Goal: Task Accomplishment & Management: Use online tool/utility

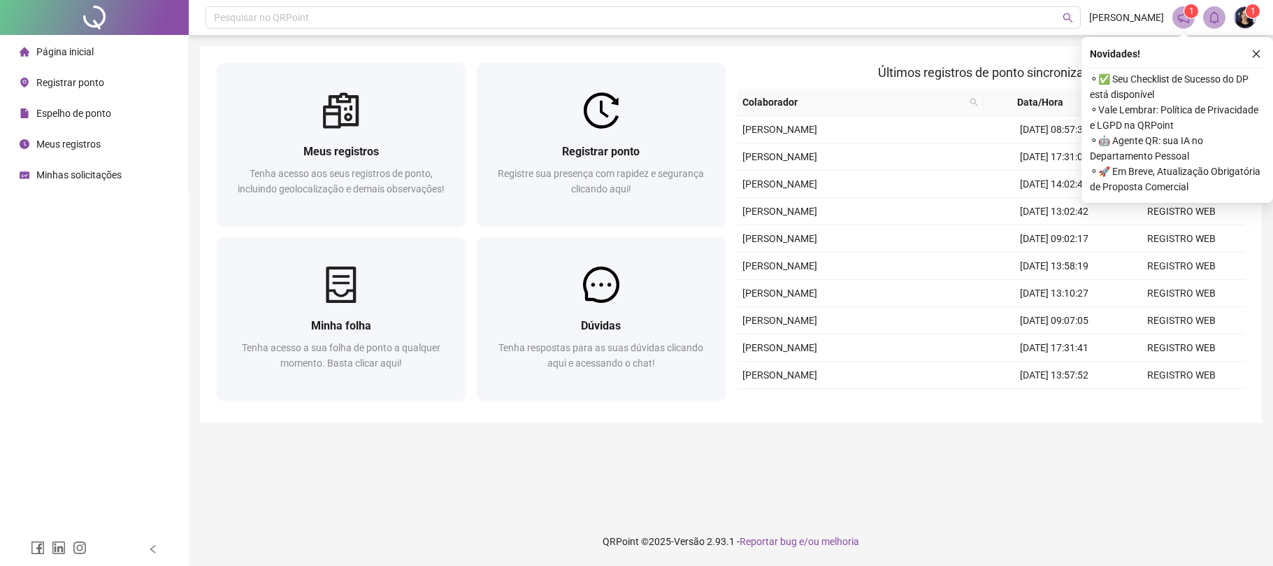
click at [610, 150] on span "Registrar ponto" at bounding box center [601, 151] width 78 height 13
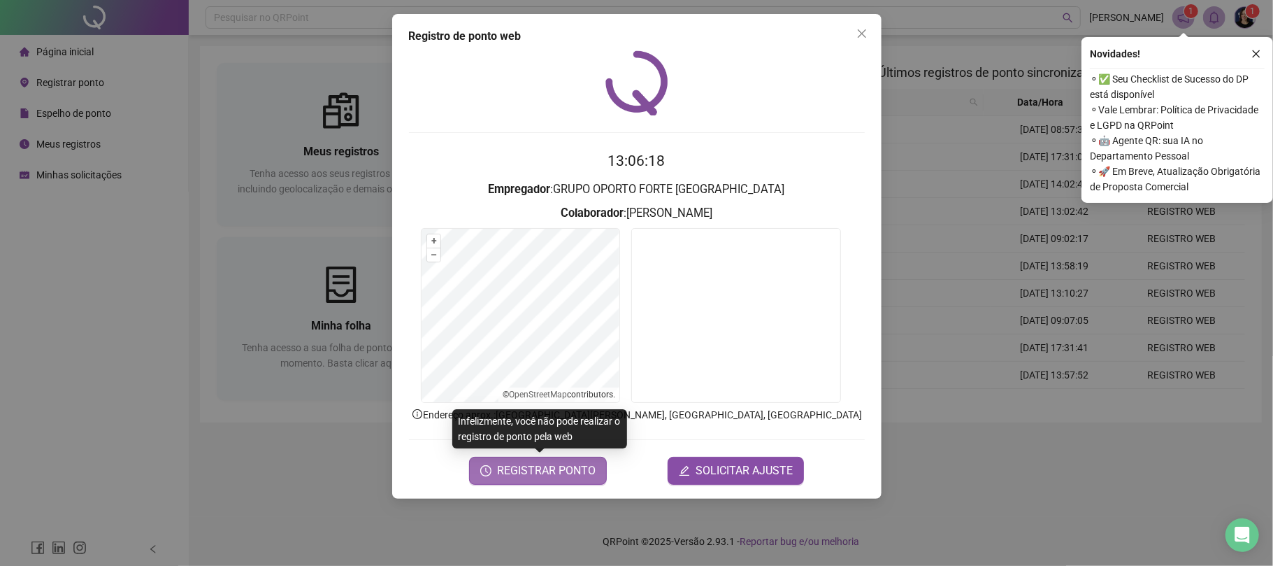
click at [558, 476] on span "REGISTRAR PONTO" at bounding box center [546, 470] width 99 height 17
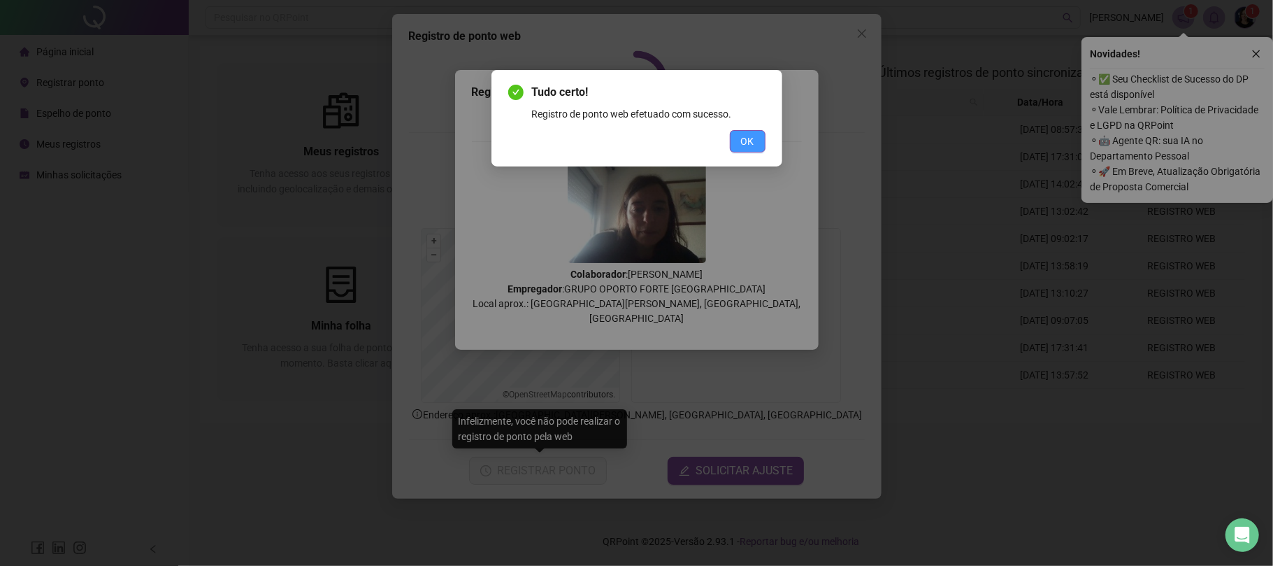
click at [747, 144] on span "OK" at bounding box center [747, 141] width 13 height 15
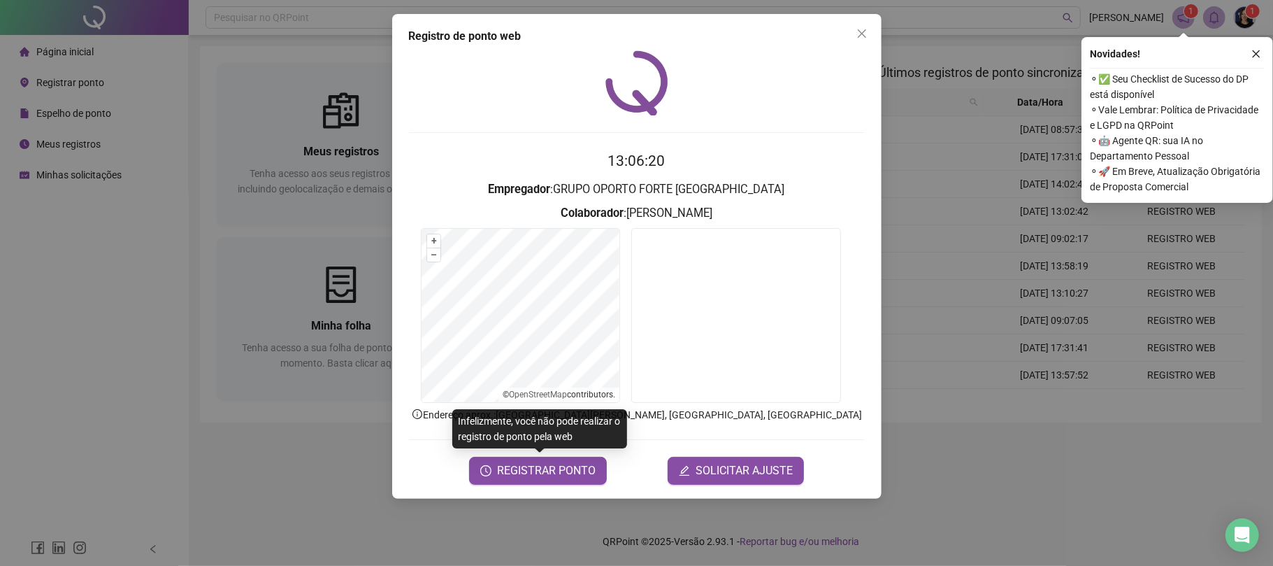
click at [862, 34] on div "Tudo certo! Registro de ponto web efetuado com sucesso. OK" at bounding box center [636, 283] width 1273 height 566
click at [856, 34] on icon "close" at bounding box center [861, 33] width 11 height 11
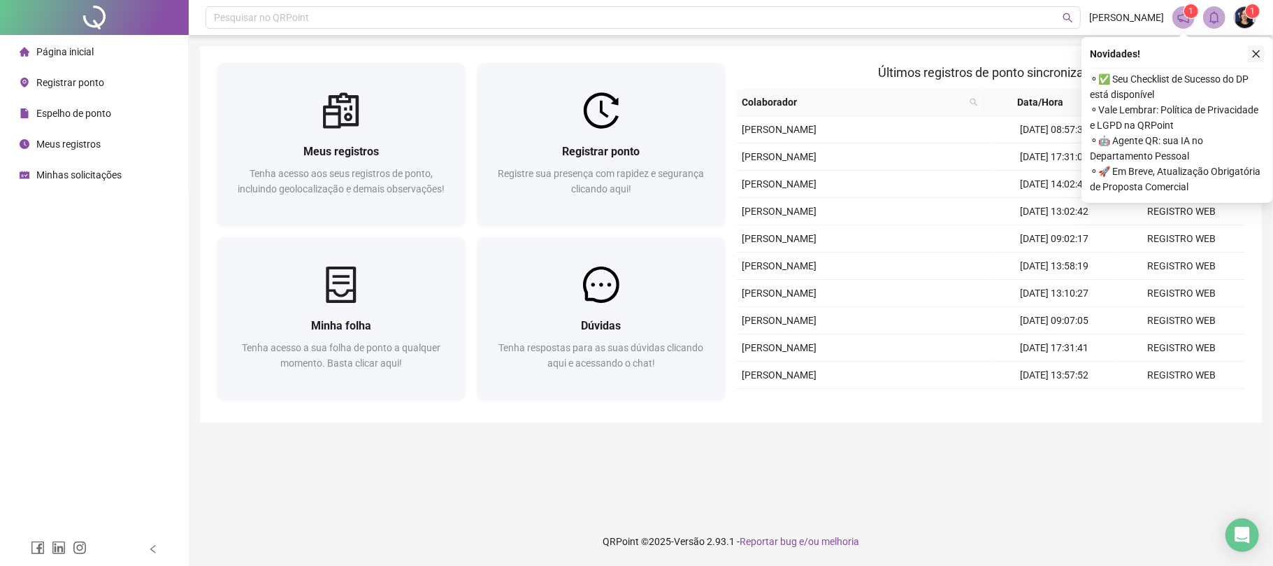
click at [1256, 52] on icon "close" at bounding box center [1256, 54] width 10 height 10
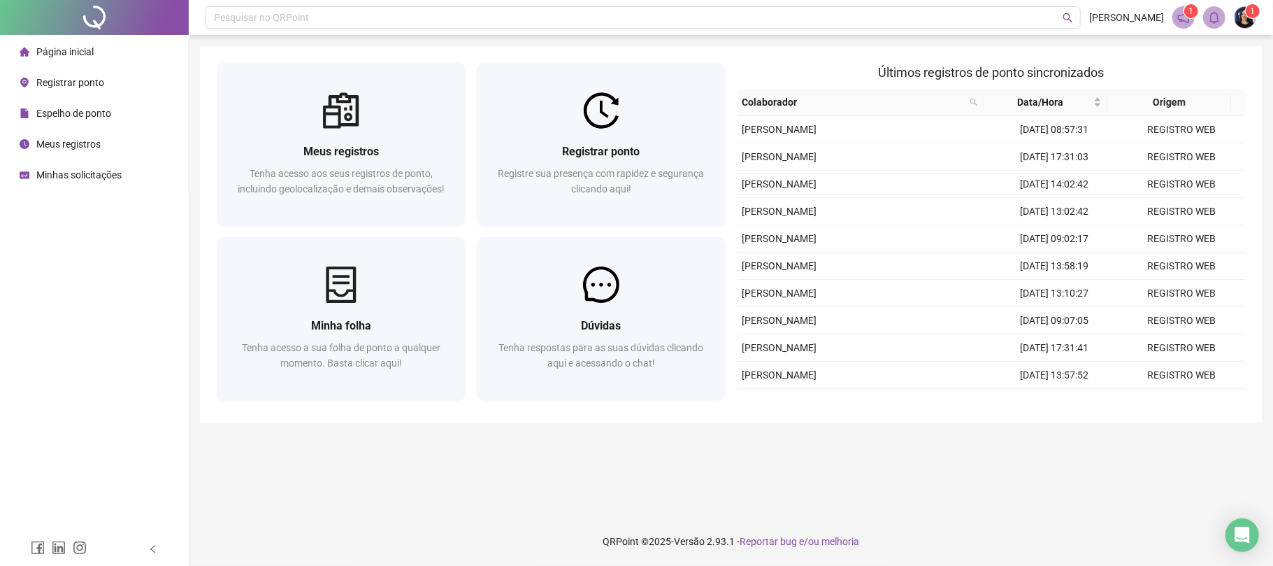
click at [79, 154] on div "Meus registros" at bounding box center [60, 144] width 81 height 28
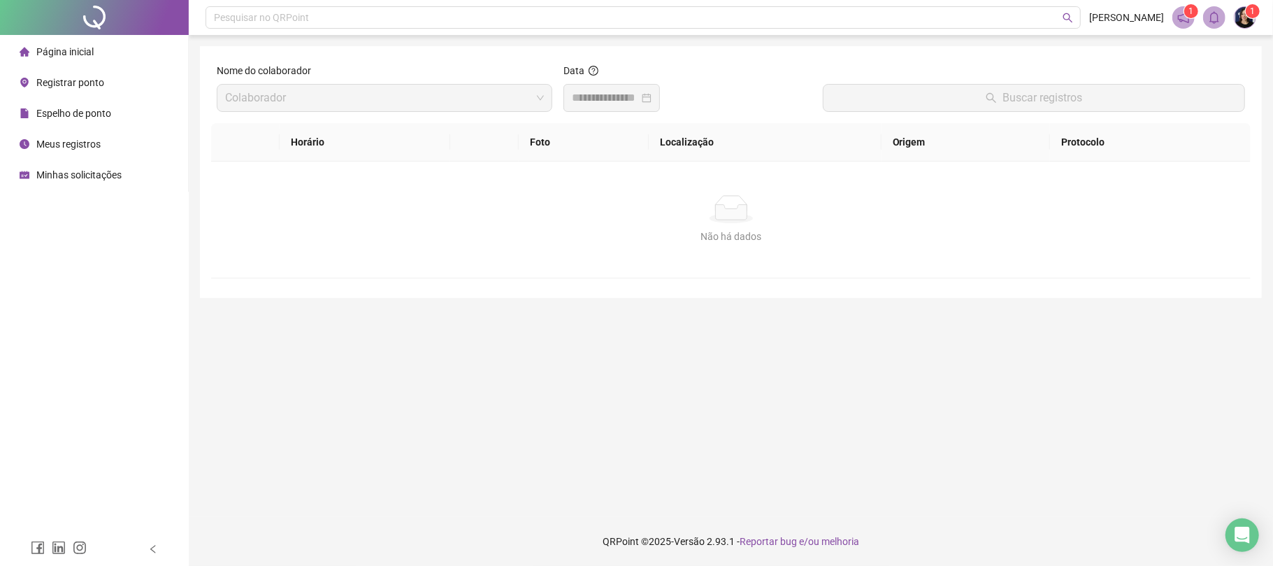
click at [85, 53] on span "Página inicial" at bounding box center [64, 51] width 57 height 11
